Goal: Task Accomplishment & Management: Manage account settings

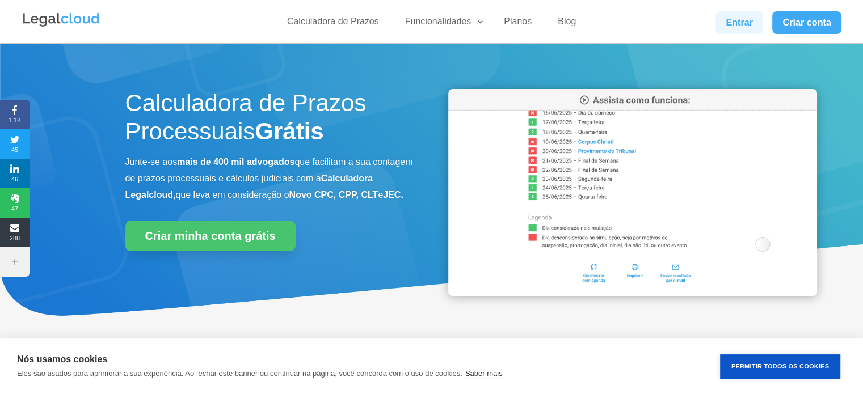
click at [738, 22] on link "Entrar" at bounding box center [740, 22] width 48 height 23
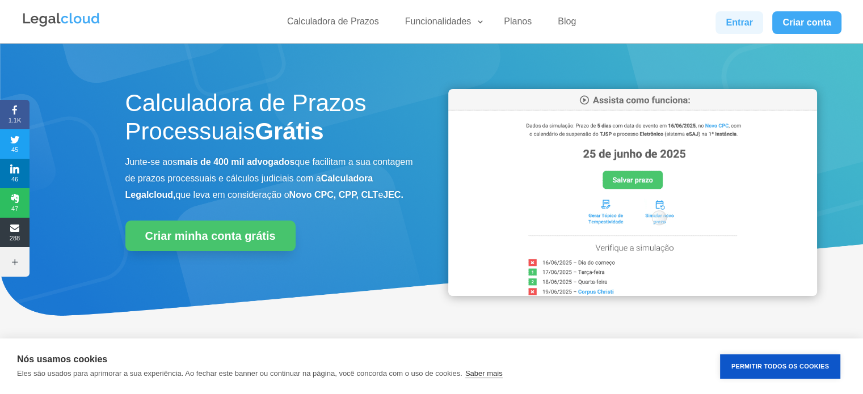
click at [735, 23] on link "Entrar" at bounding box center [740, 22] width 48 height 23
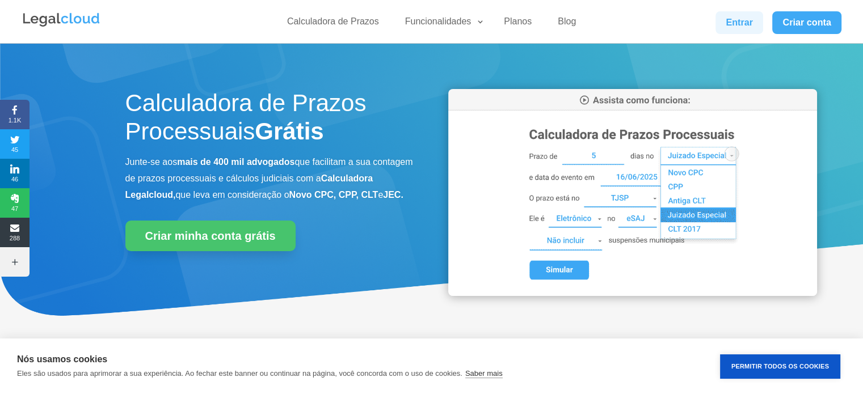
click at [731, 20] on link "Entrar" at bounding box center [740, 22] width 48 height 23
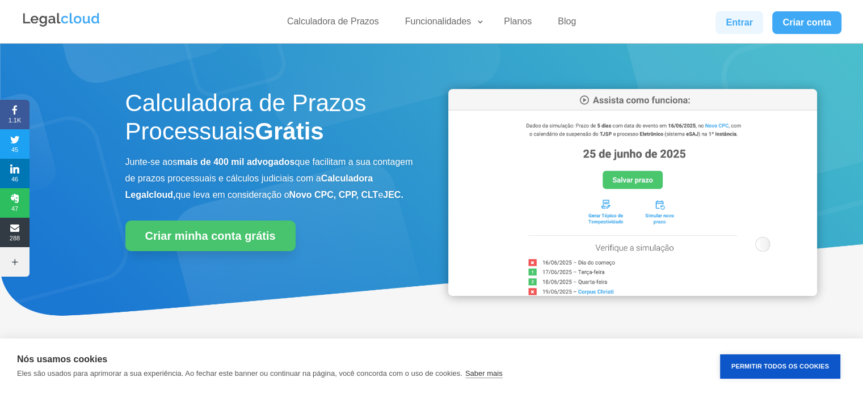
click at [744, 22] on link "Entrar" at bounding box center [740, 22] width 48 height 23
